Goal: Navigation & Orientation: Find specific page/section

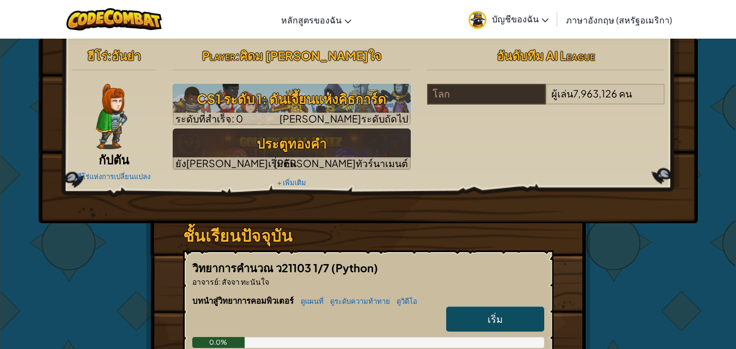
click at [604, 22] on font "ภาษาอังกฤษ (สหรัฐอเมริกา)" at bounding box center [619, 19] width 106 height 11
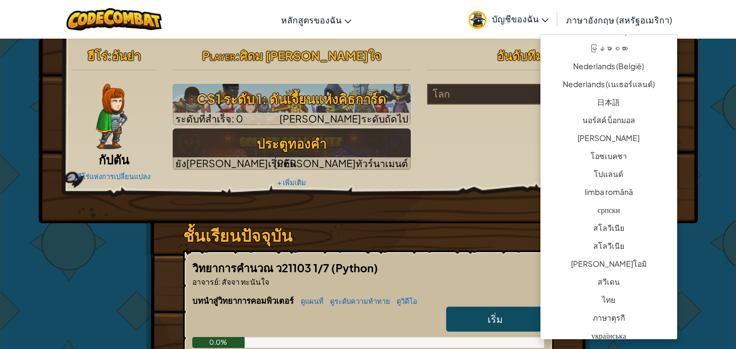
scroll to position [807, 0]
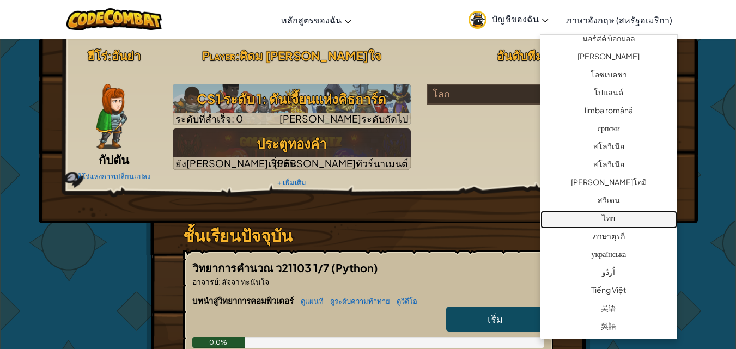
click at [612, 217] on font "ไทย" at bounding box center [608, 218] width 13 height 10
